Goal: Task Accomplishment & Management: Use online tool/utility

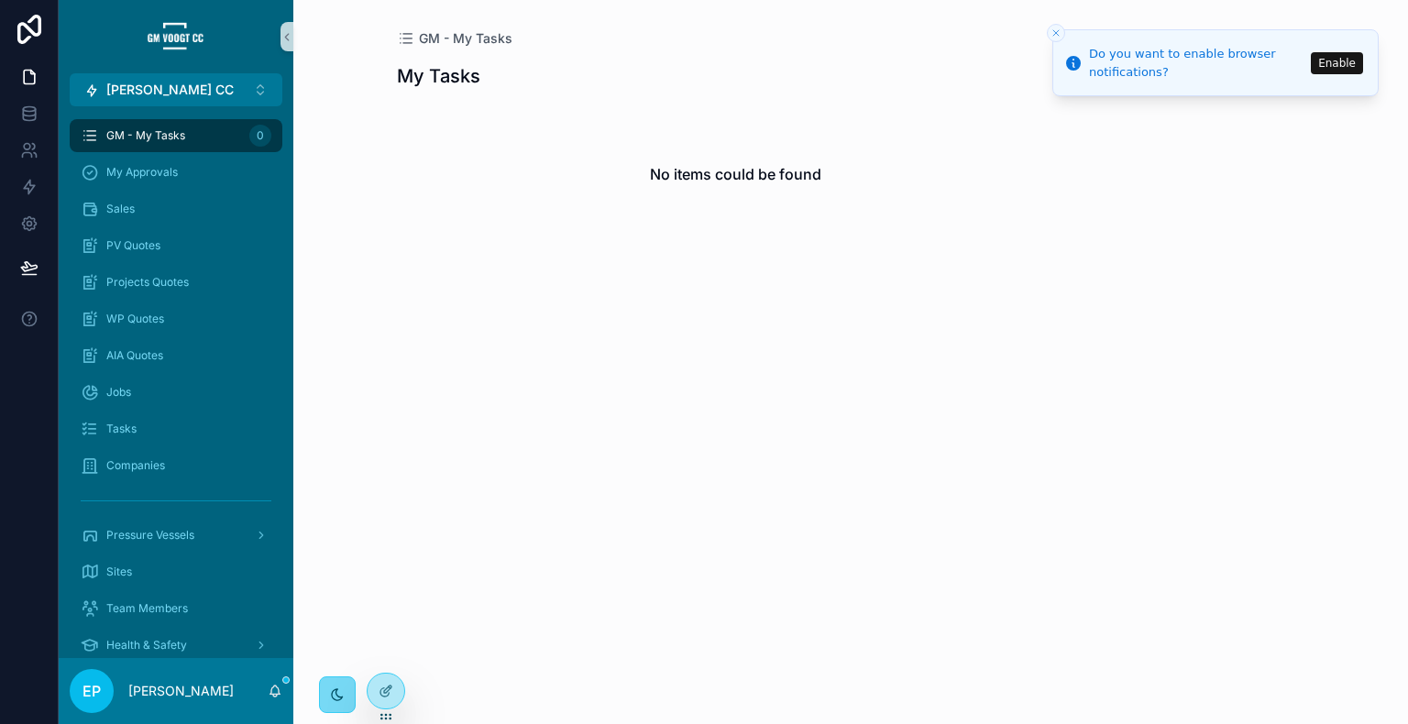
click at [329, 693] on div "scrollable content" at bounding box center [337, 695] width 17 height 17
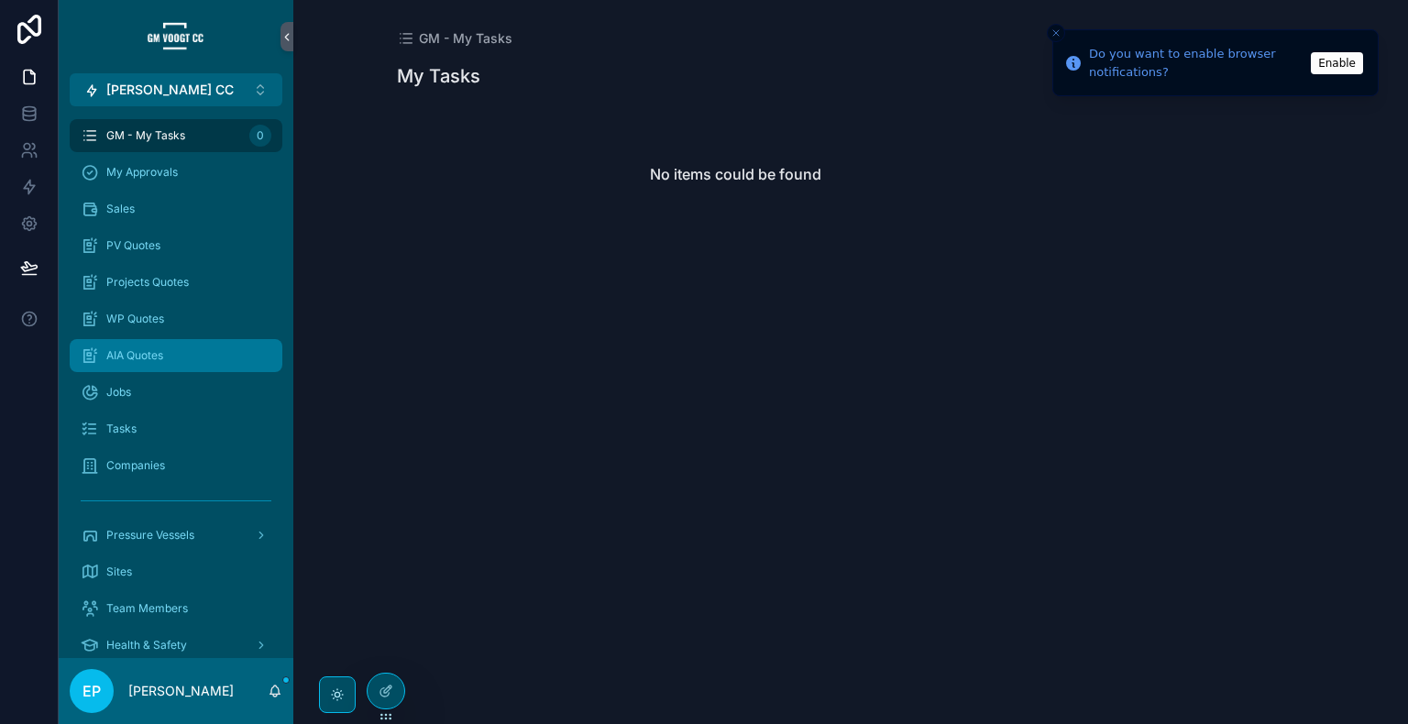
click at [172, 350] on div "AIA Quotes" at bounding box center [176, 355] width 191 height 29
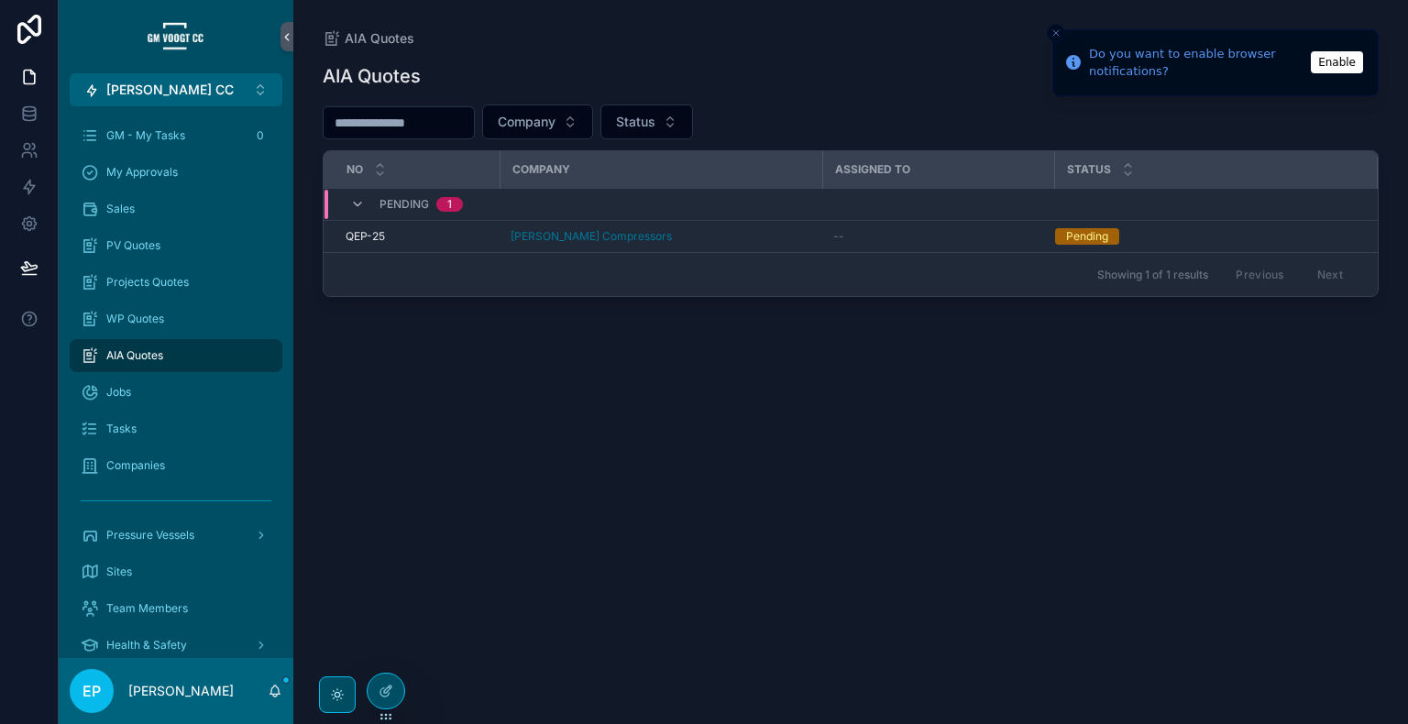
click at [1349, 71] on button "Enable" at bounding box center [1337, 62] width 52 height 22
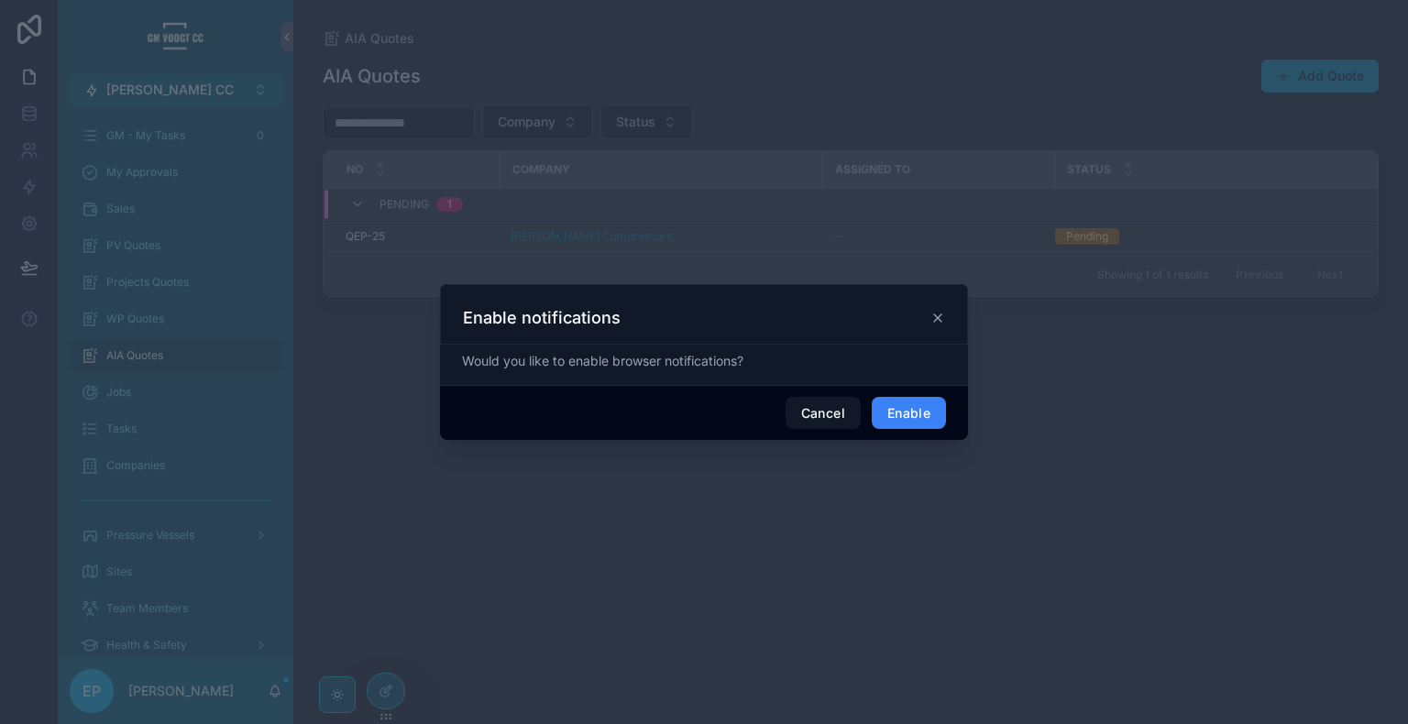
click at [910, 419] on button "Enable" at bounding box center [909, 413] width 74 height 33
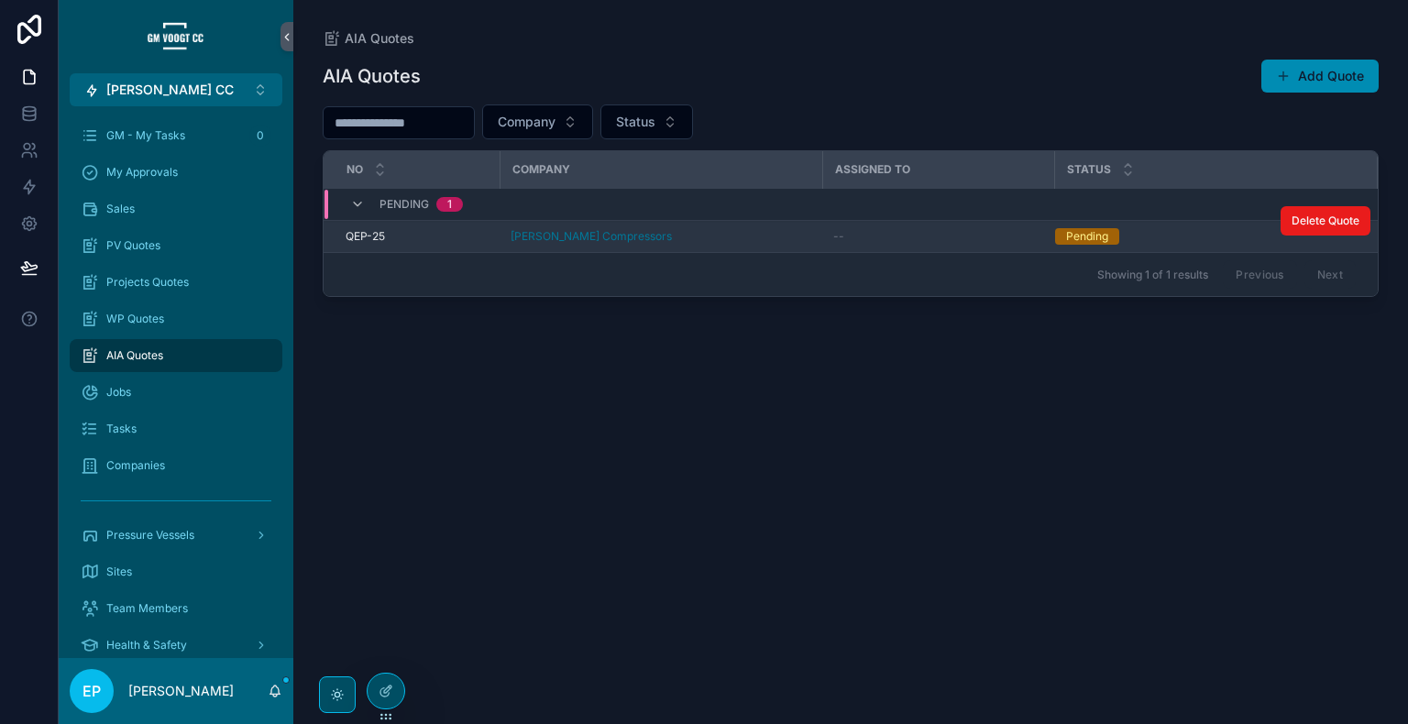
click at [886, 235] on div "--" at bounding box center [938, 236] width 210 height 15
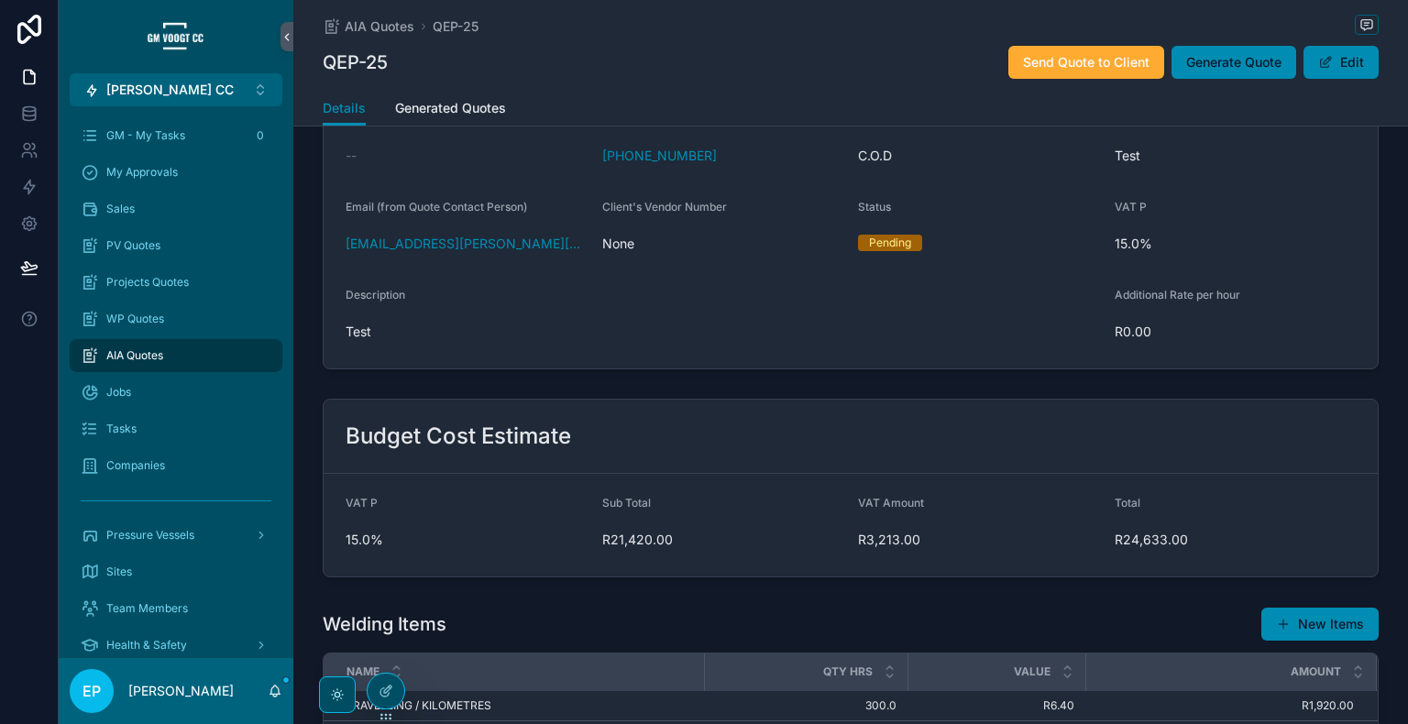
scroll to position [426, 0]
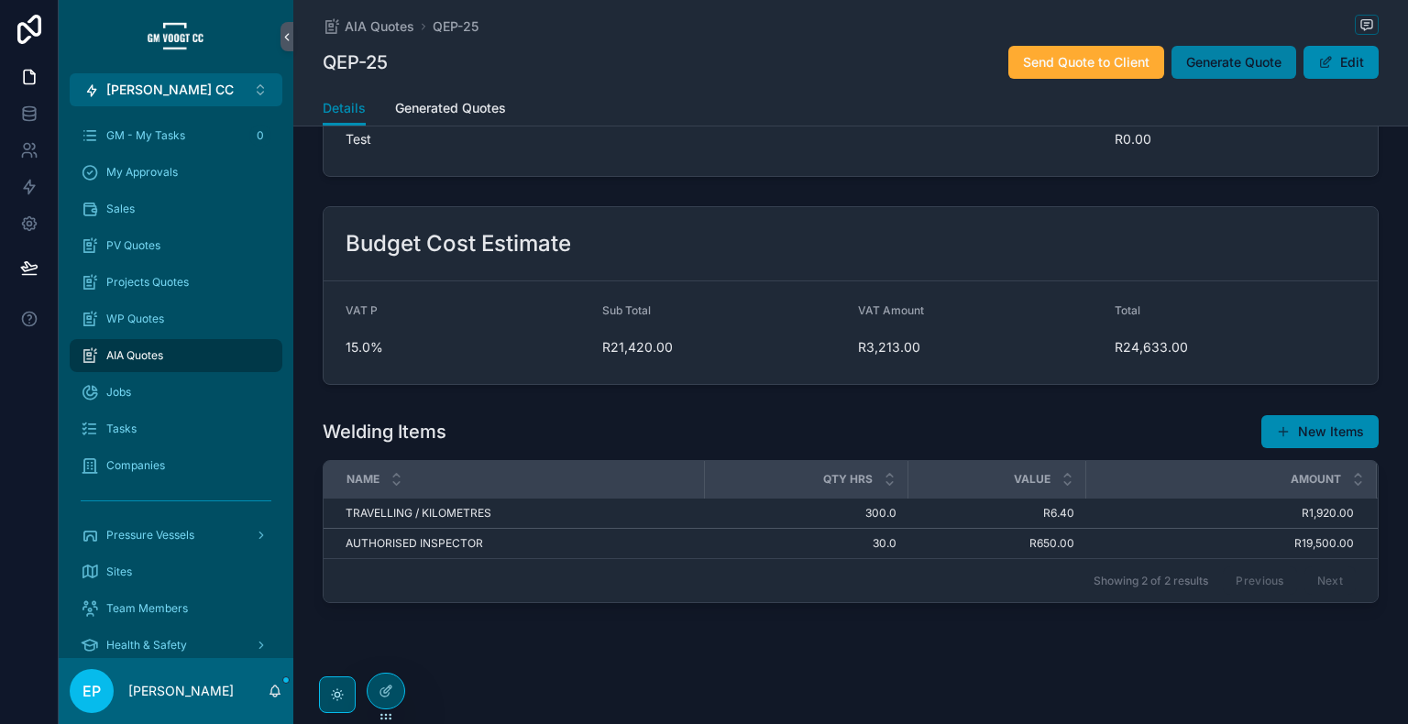
click at [1213, 60] on span "Generate Quote" at bounding box center [1233, 62] width 95 height 18
